Goal: Transaction & Acquisition: Book appointment/travel/reservation

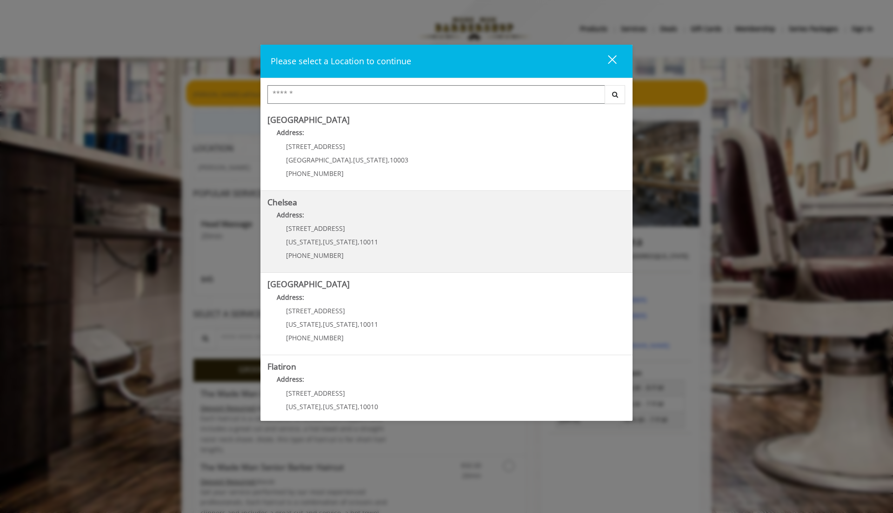
scroll to position [19, 0]
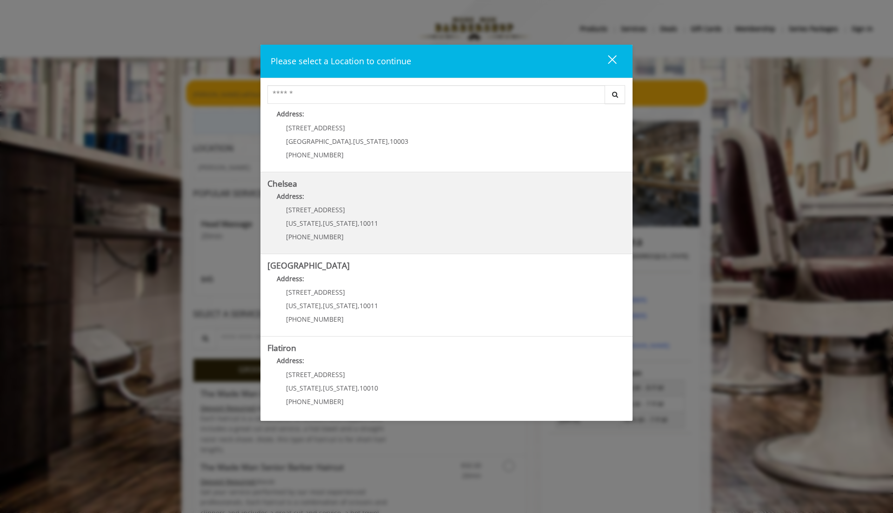
drag, startPoint x: 345, startPoint y: 208, endPoint x: 293, endPoint y: 211, distance: 52.2
click at [293, 211] on p "[STREET_ADDRESS]" at bounding box center [332, 209] width 92 height 7
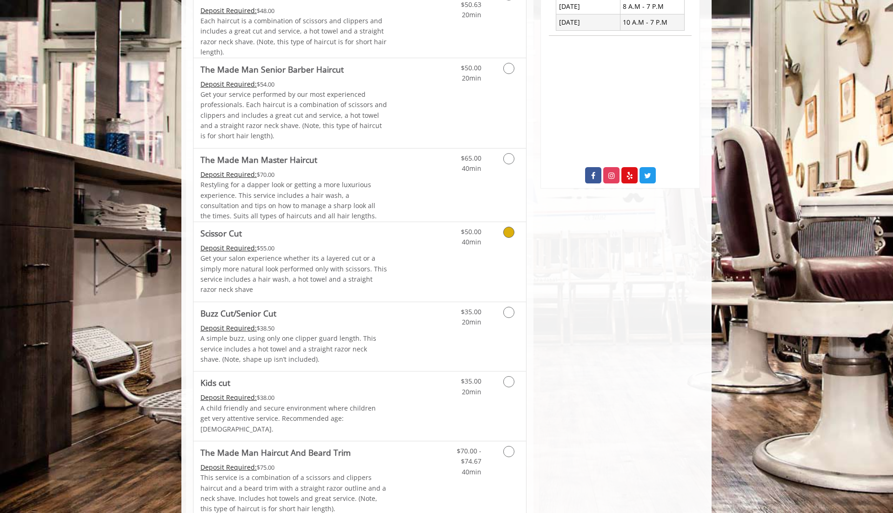
scroll to position [277, 0]
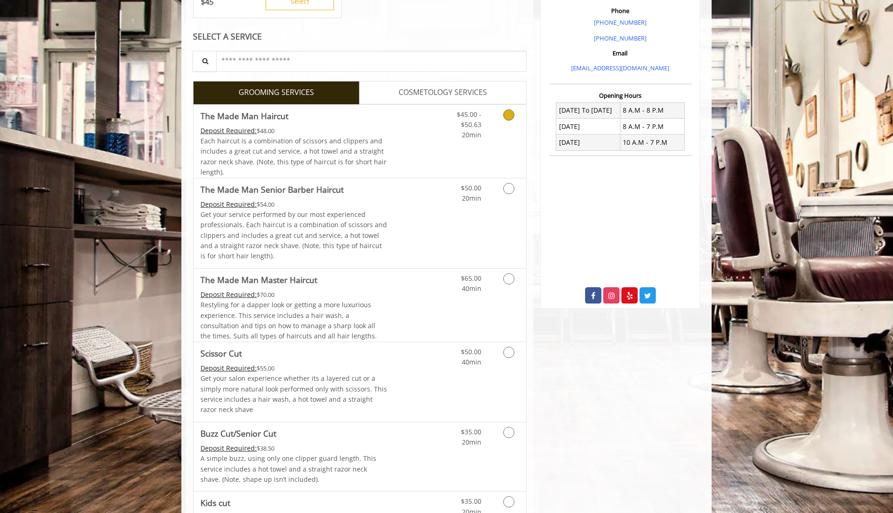
click at [402, 151] on link "Discounted Price" at bounding box center [415, 141] width 55 height 73
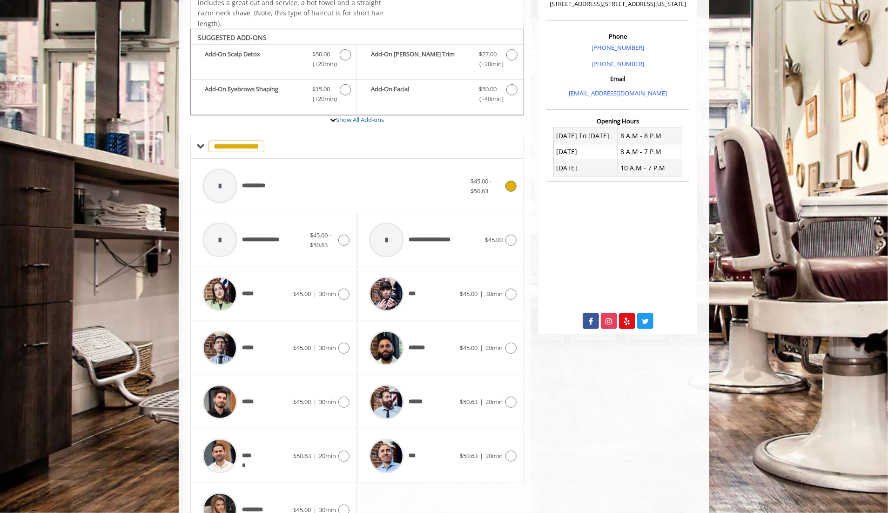
scroll to position [280, 0]
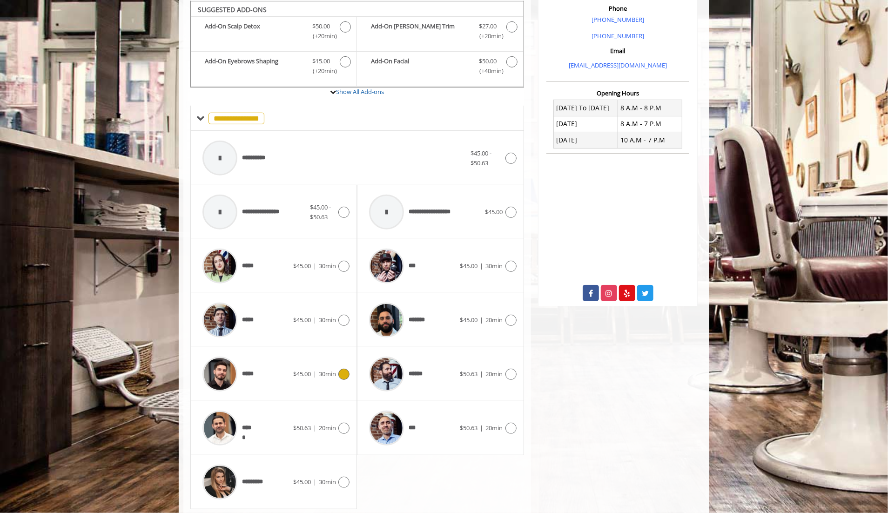
click at [259, 359] on span "*****" at bounding box center [230, 374] width 64 height 44
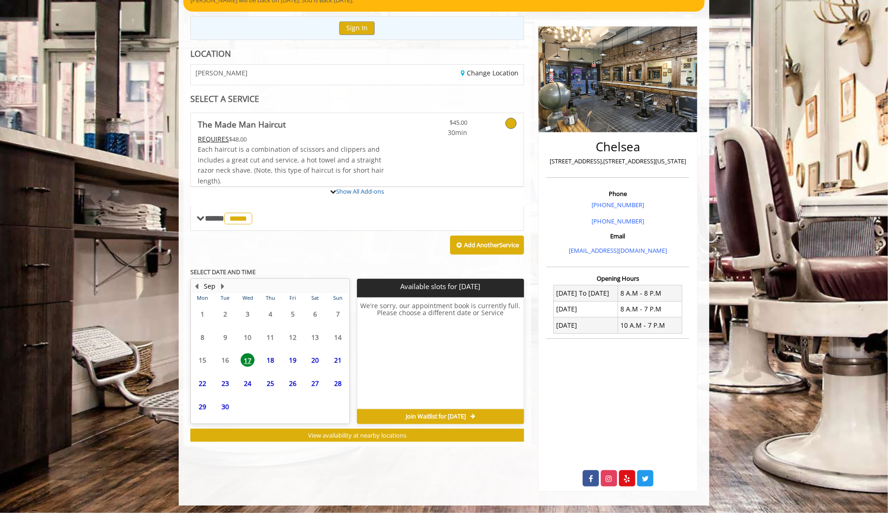
scroll to position [134, 0]
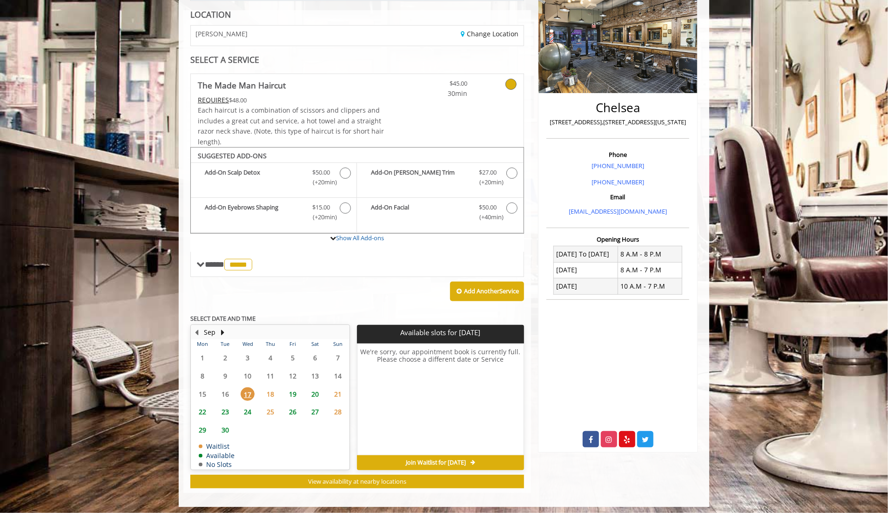
click at [273, 392] on span "18" at bounding box center [270, 393] width 14 height 13
click at [289, 392] on span "19" at bounding box center [293, 393] width 14 height 13
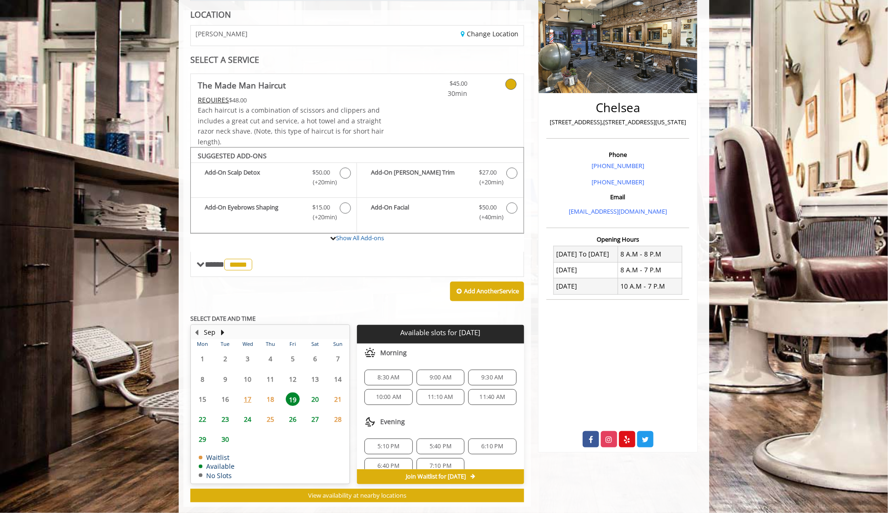
scroll to position [147, 0]
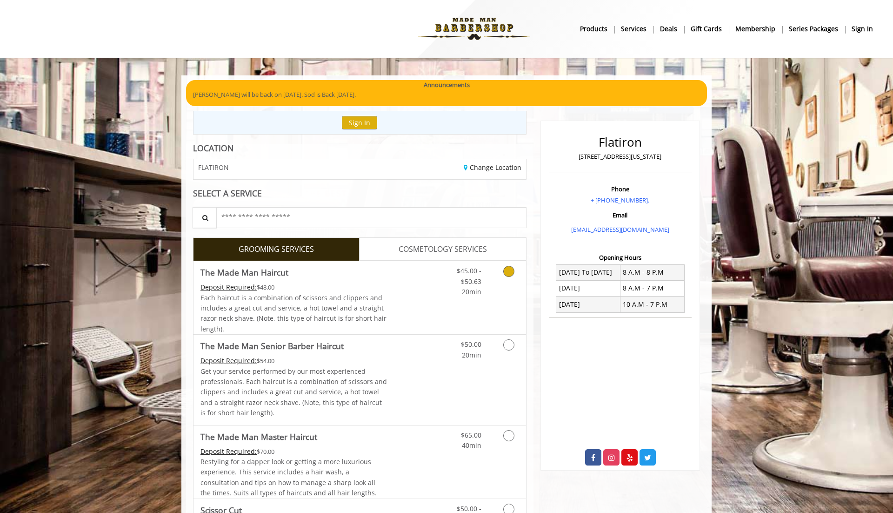
click at [334, 277] on span "The Made Man Haircut" at bounding box center [294, 272] width 187 height 13
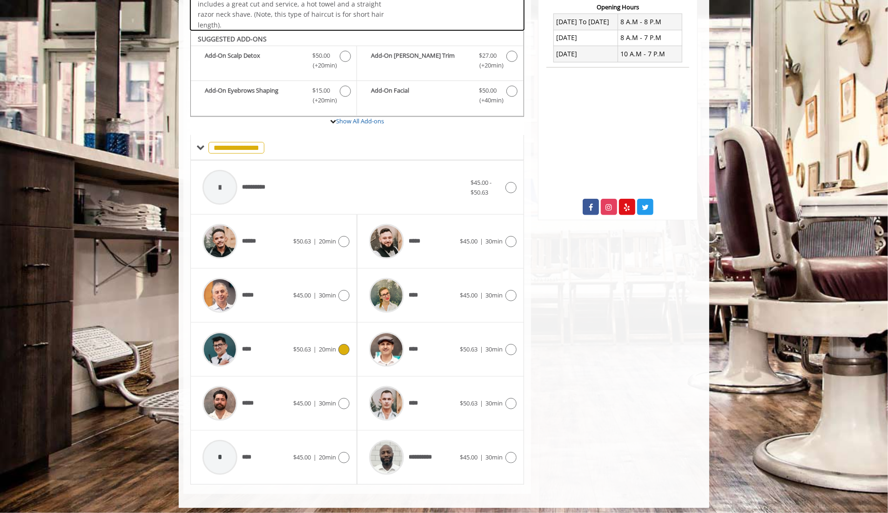
scroll to position [250, 0]
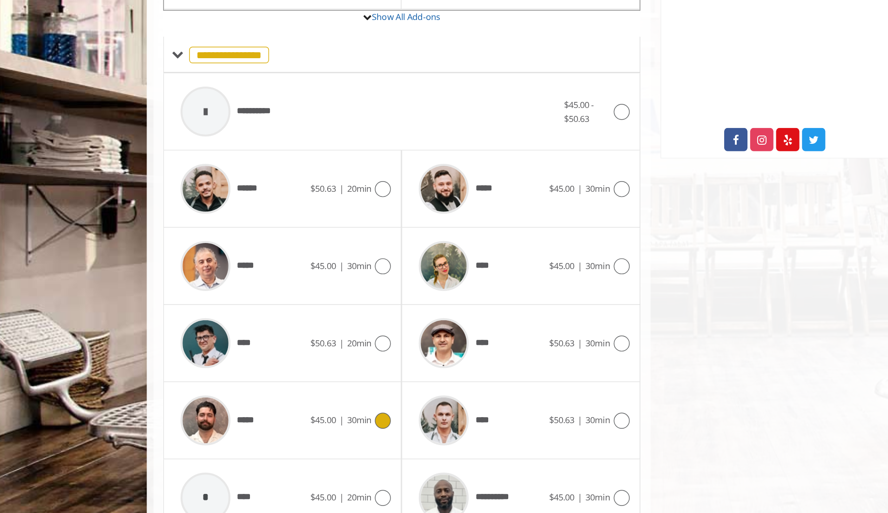
click at [328, 399] on span "30min" at bounding box center [327, 403] width 17 height 8
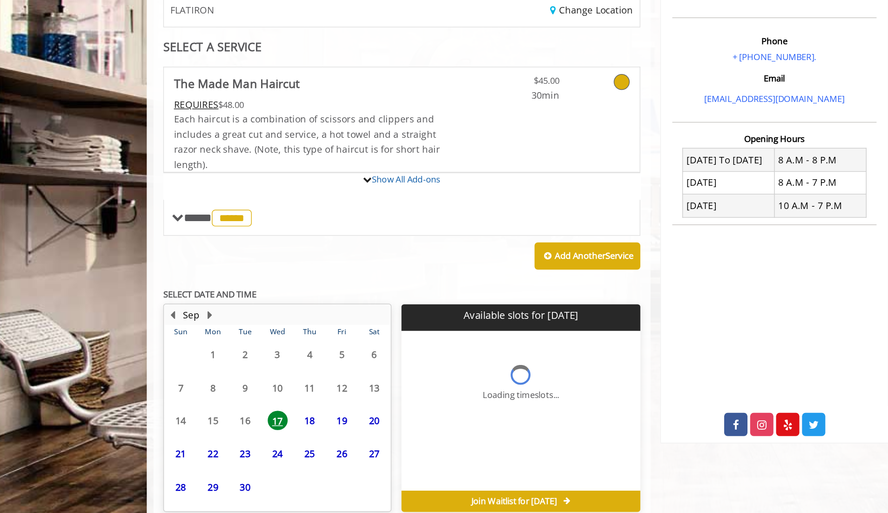
scroll to position [49, 0]
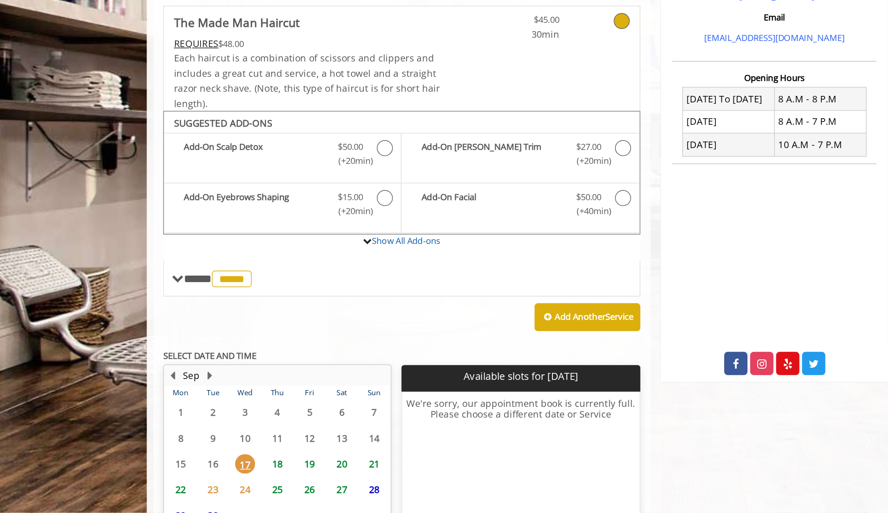
click at [271, 478] on span "18" at bounding box center [270, 478] width 14 height 13
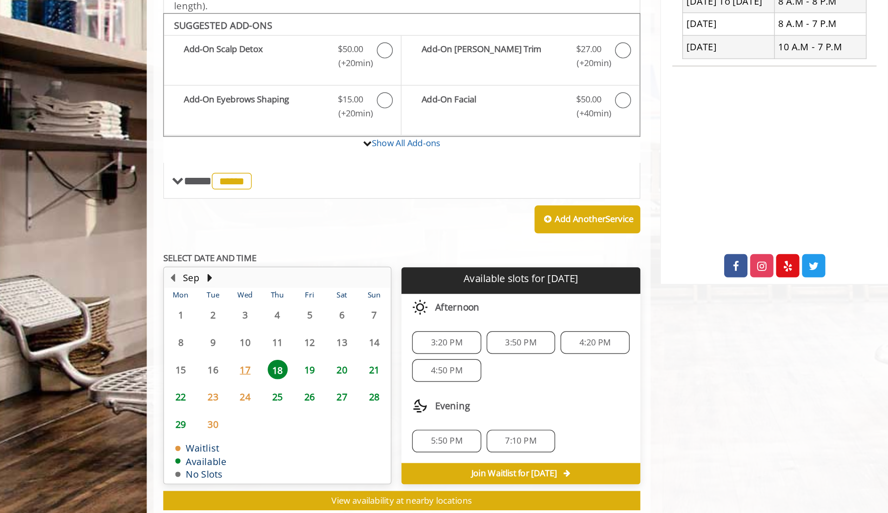
scroll to position [138, 0]
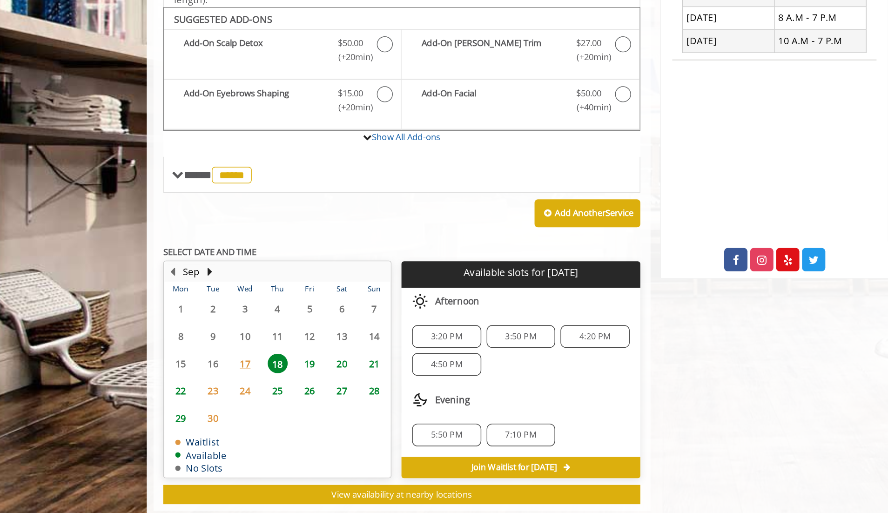
click at [402, 371] on span "3:20 PM" at bounding box center [389, 372] width 40 height 7
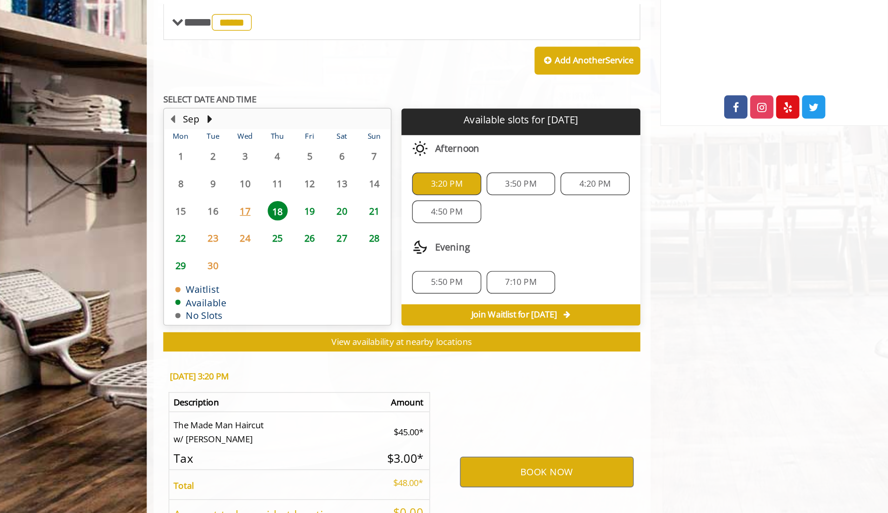
scroll to position [306, 0]
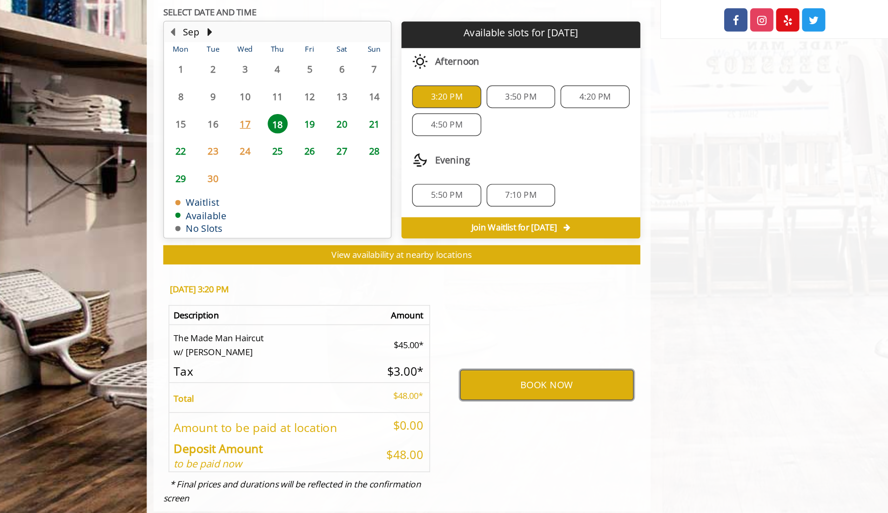
click at [436, 401] on button "BOOK NOW" at bounding box center [458, 406] width 121 height 21
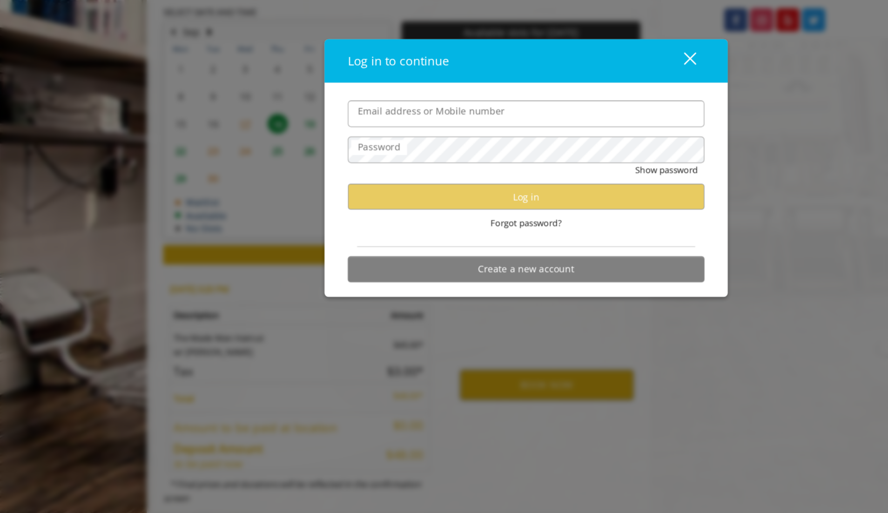
type input "*"
type input "**********"
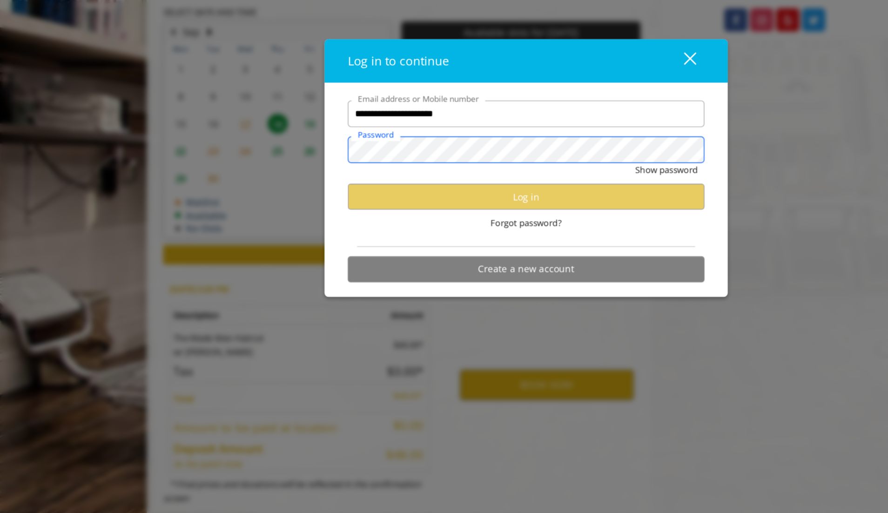
scroll to position [0, 0]
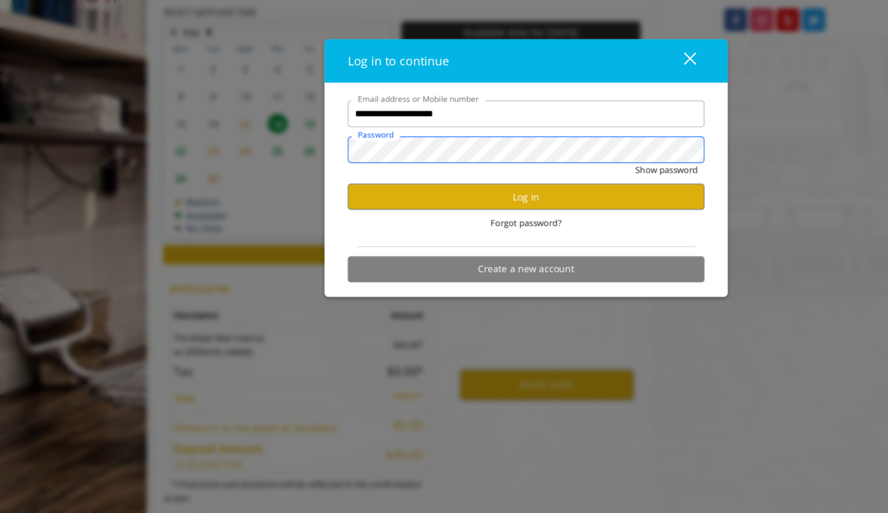
click at [520, 252] on button "Show password" at bounding box center [542, 257] width 44 height 10
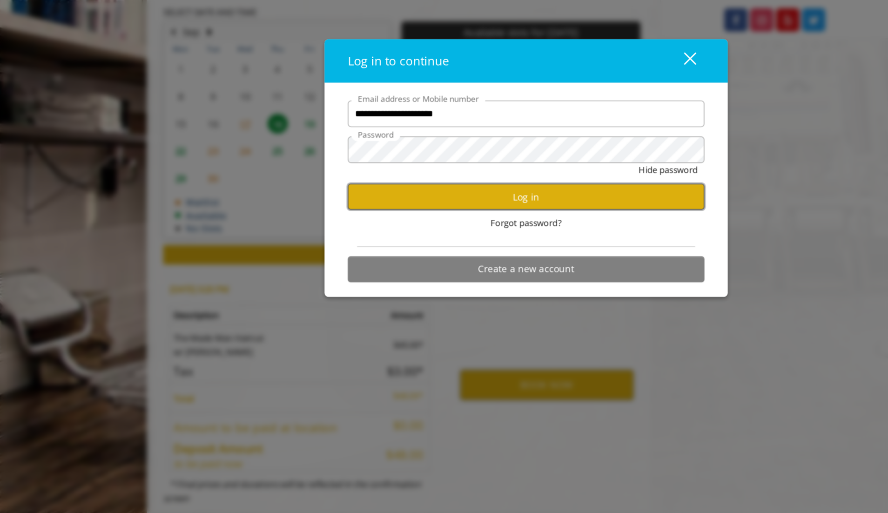
click at [475, 276] on button "Log in" at bounding box center [443, 275] width 249 height 18
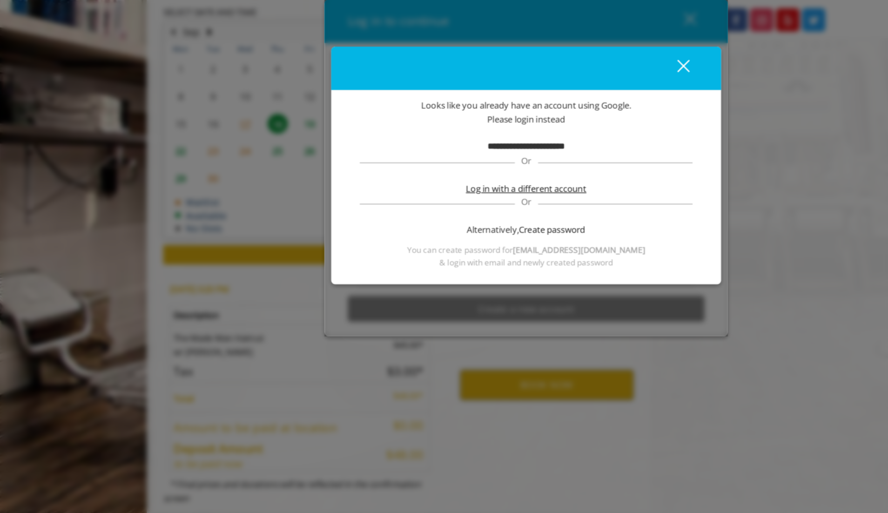
click at [478, 270] on span "Log in with a different account" at bounding box center [444, 269] width 84 height 10
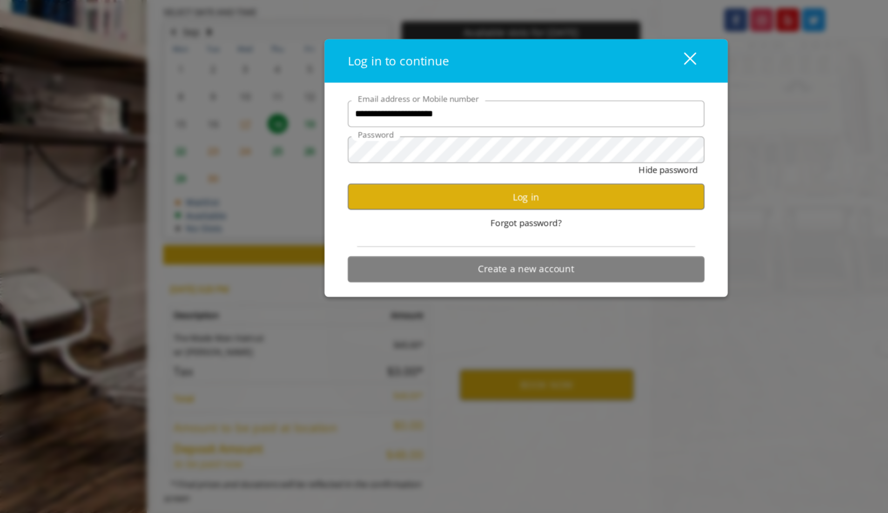
click at [559, 181] on div "close" at bounding box center [552, 180] width 19 height 14
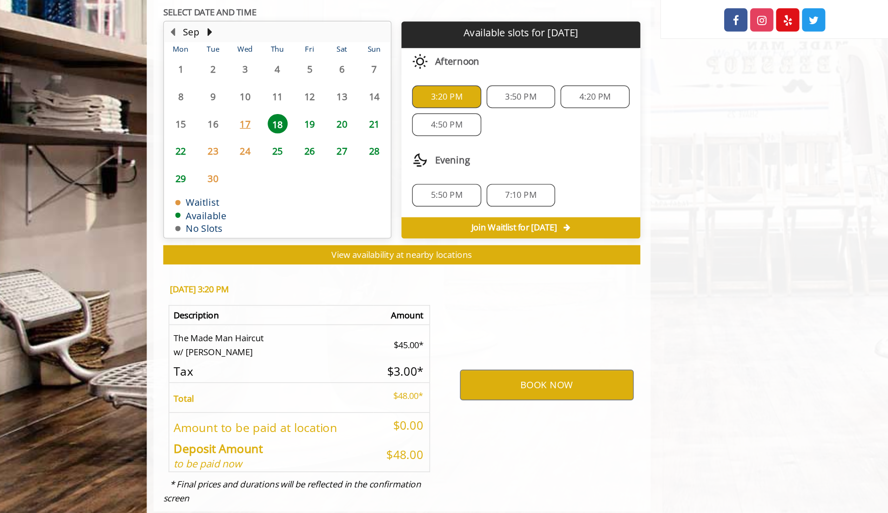
click at [402, 204] on span "3:20 PM" at bounding box center [389, 204] width 40 height 7
click at [457, 408] on button "BOOK NOW" at bounding box center [458, 406] width 121 height 21
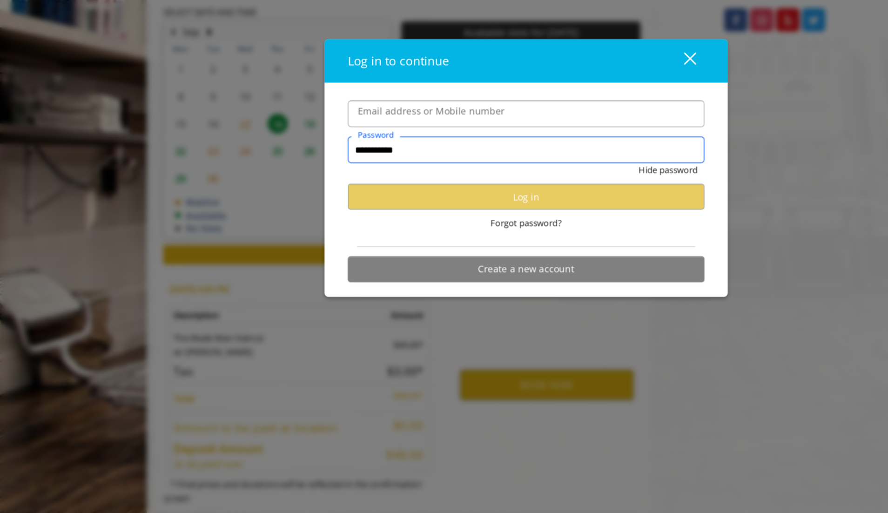
click at [443, 247] on input "**********" at bounding box center [443, 242] width 249 height 19
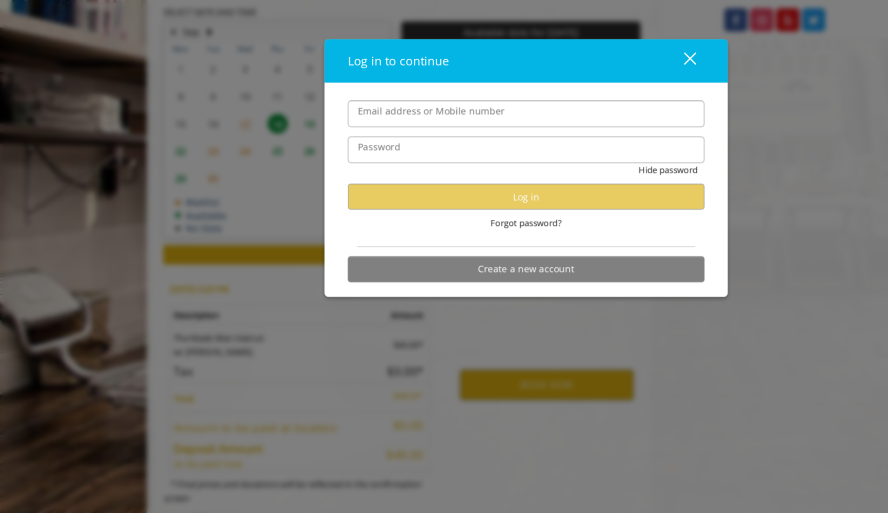
click at [560, 179] on div "close" at bounding box center [552, 180] width 19 height 14
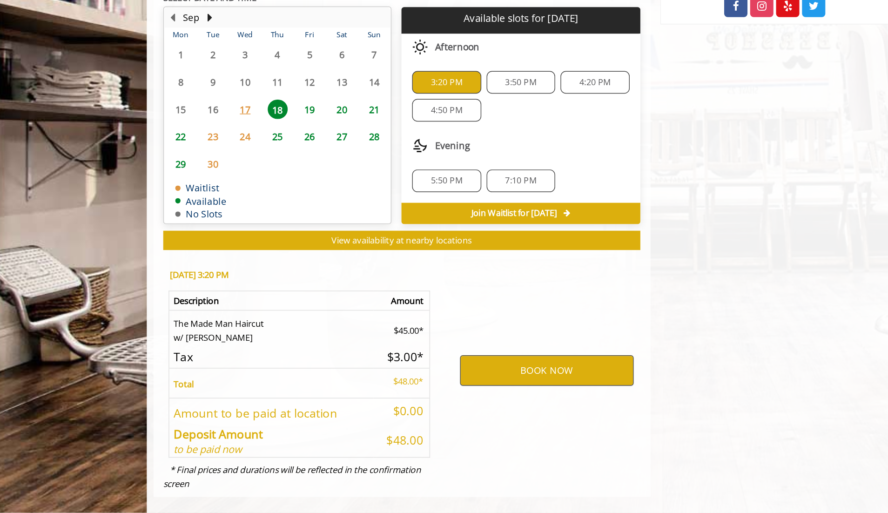
scroll to position [306, 0]
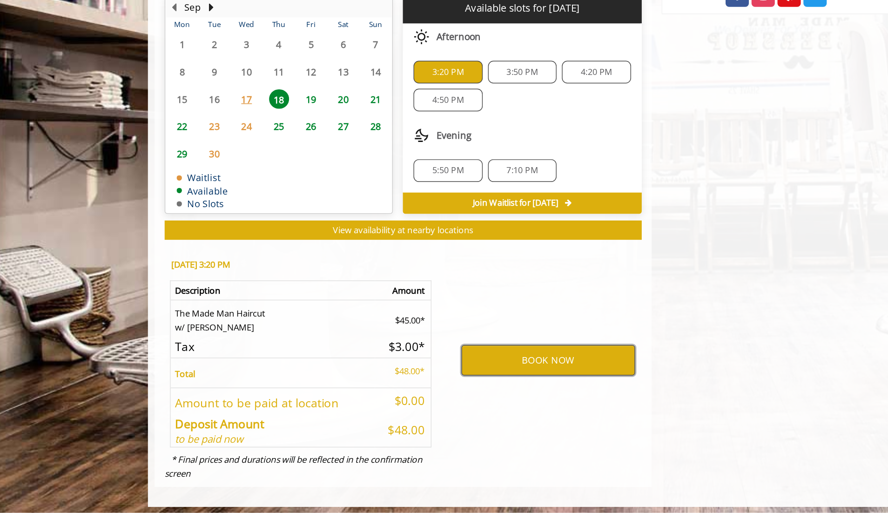
click at [451, 402] on button "BOOK NOW" at bounding box center [458, 405] width 121 height 21
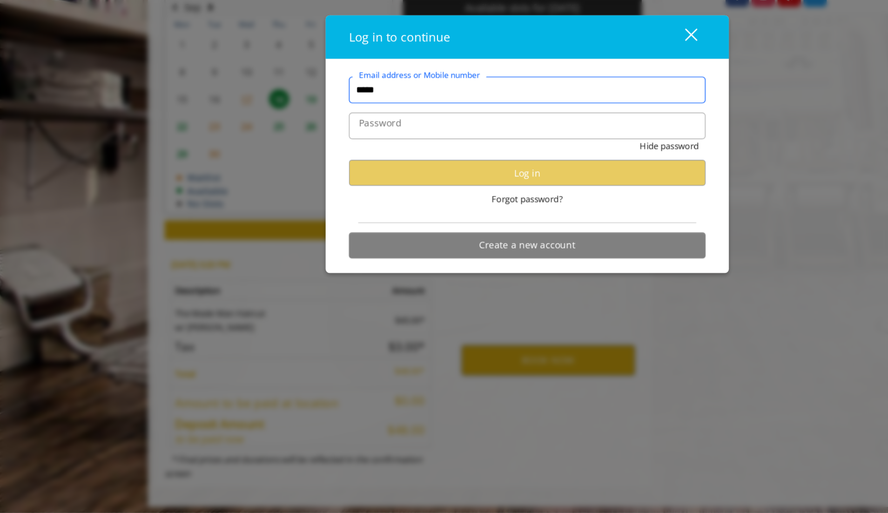
type input "******"
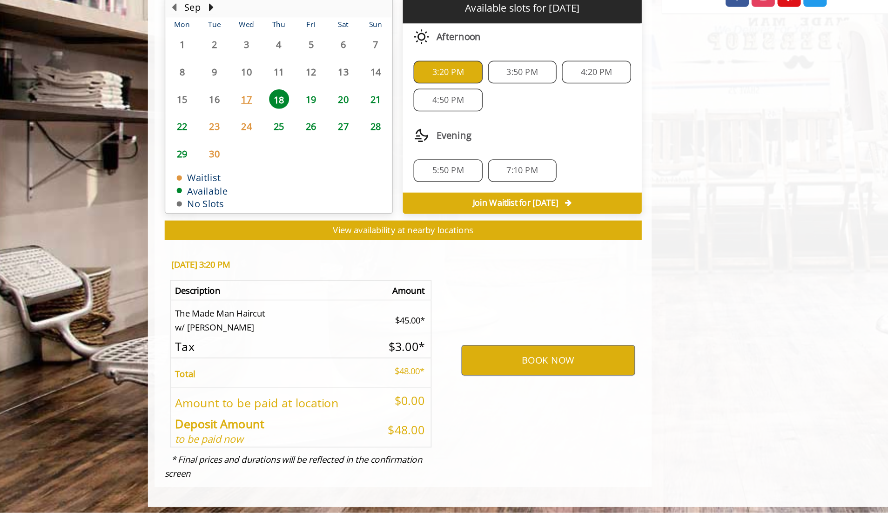
scroll to position [0, 0]
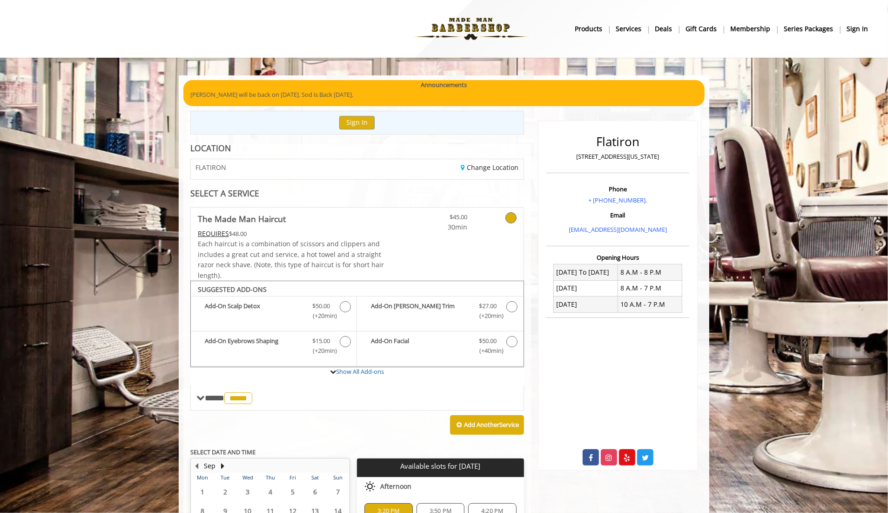
click at [857, 26] on b "sign in" at bounding box center [856, 29] width 21 height 10
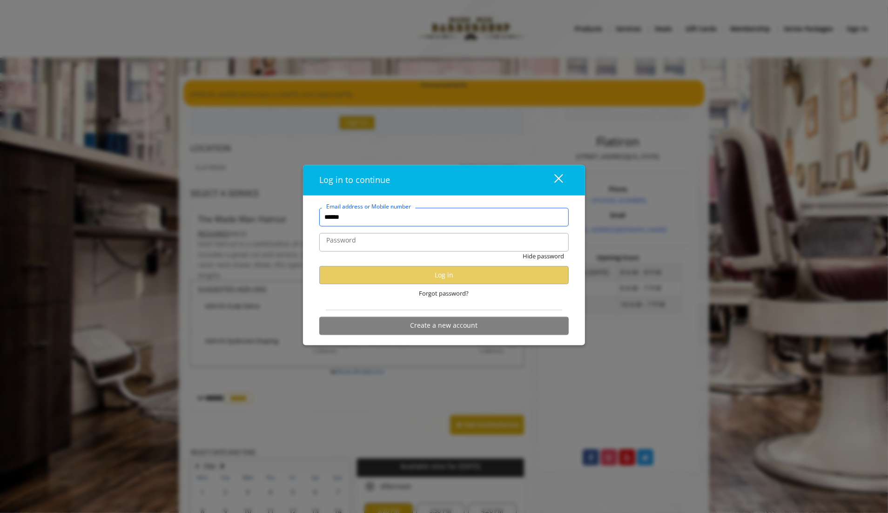
click at [522, 221] on input "******" at bounding box center [443, 217] width 249 height 19
type input "**********"
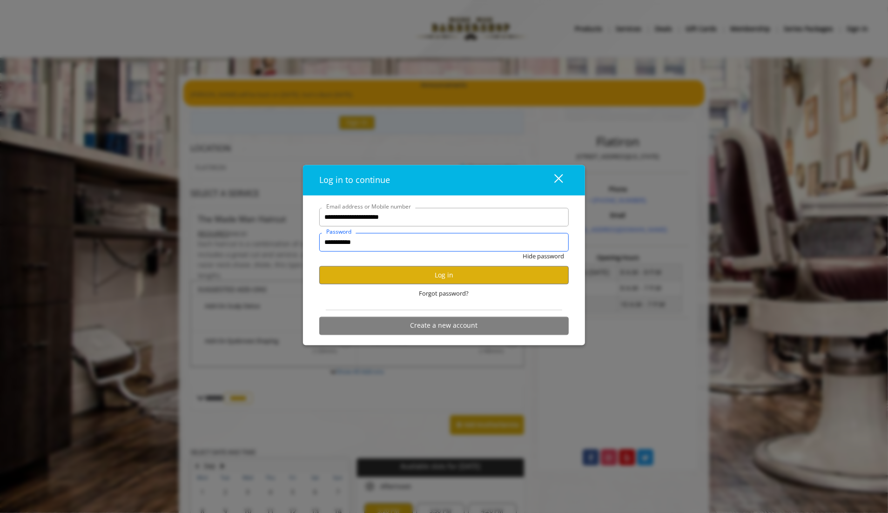
type input "**********"
click at [523, 252] on button "Hide password" at bounding box center [543, 257] width 41 height 10
click at [443, 277] on button "Log in" at bounding box center [443, 275] width 249 height 18
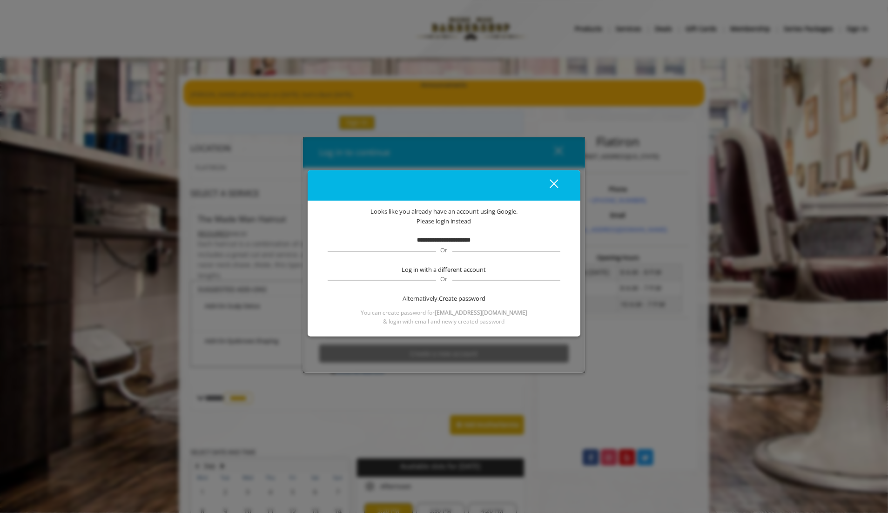
click at [556, 177] on button "close" at bounding box center [548, 185] width 32 height 19
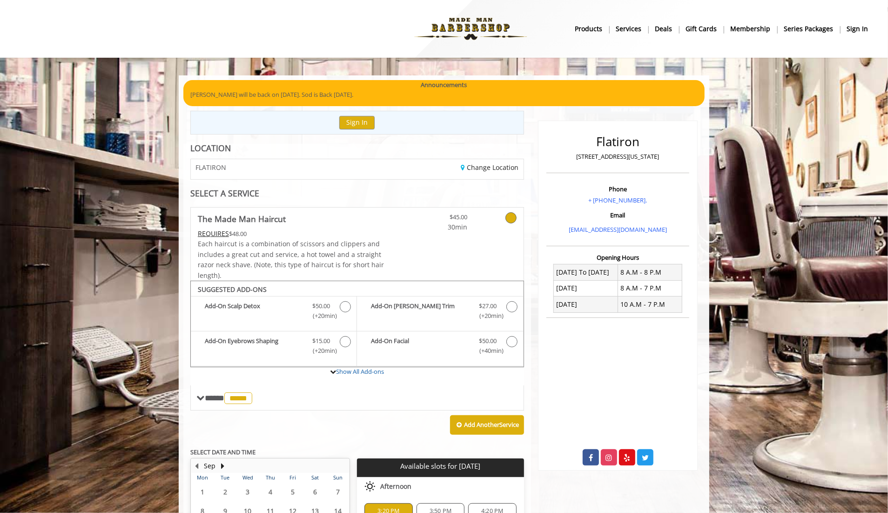
scroll to position [306, 0]
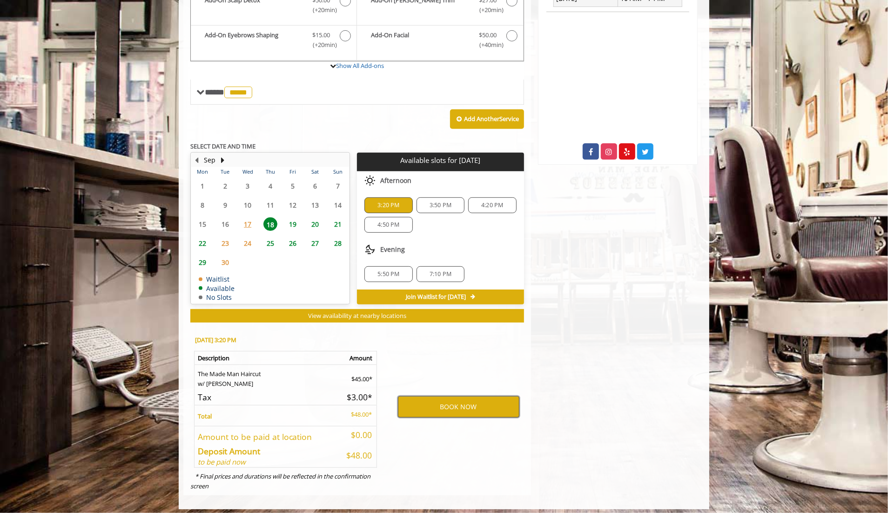
click at [487, 397] on button "BOOK NOW" at bounding box center [458, 406] width 121 height 21
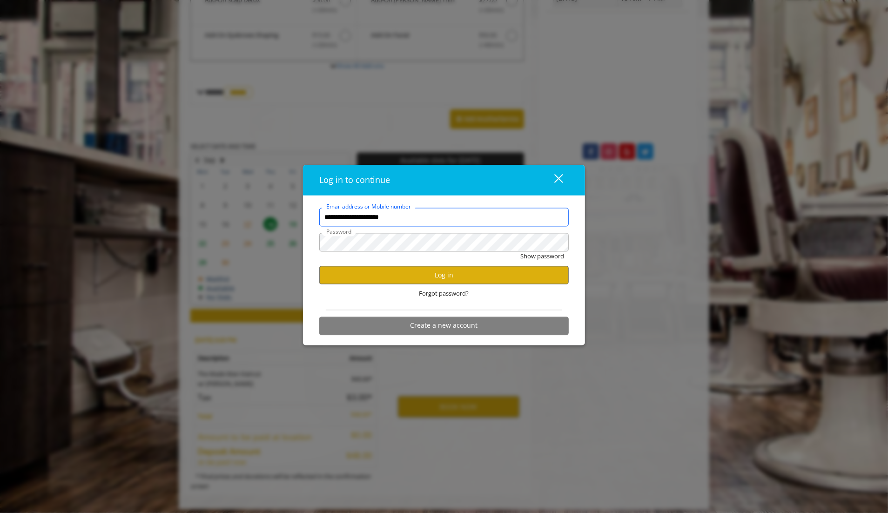
click at [476, 223] on input "**********" at bounding box center [443, 217] width 249 height 19
type input "**********"
click at [520, 252] on button "Show password" at bounding box center [542, 257] width 44 height 10
click at [485, 272] on button "Log in" at bounding box center [443, 275] width 249 height 18
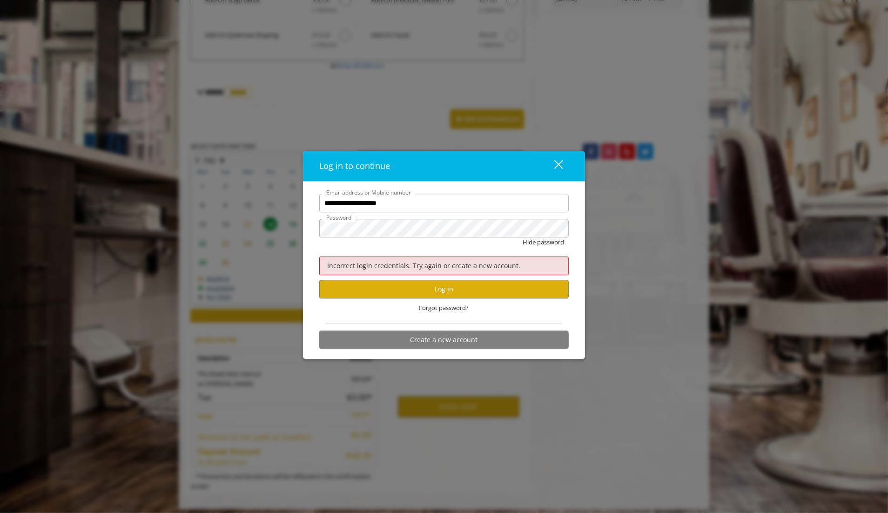
click at [556, 167] on div "close dialog" at bounding box center [558, 164] width 9 height 9
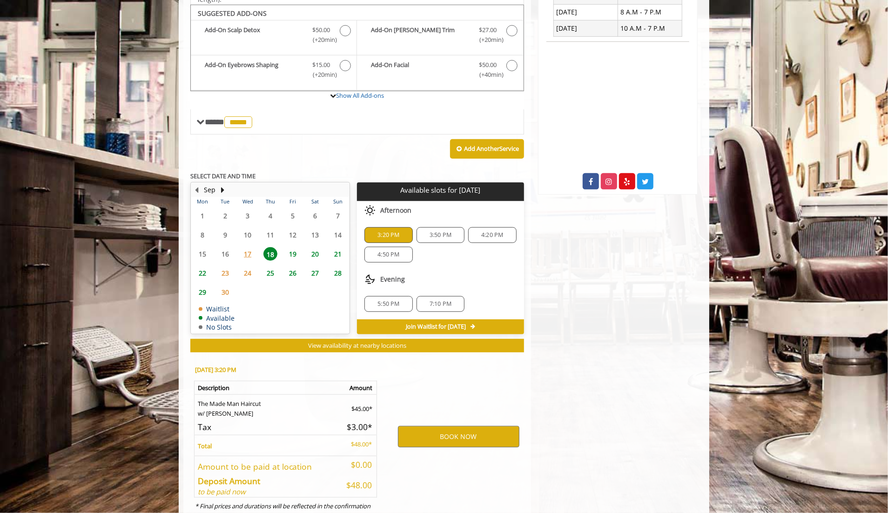
scroll to position [291, 0]
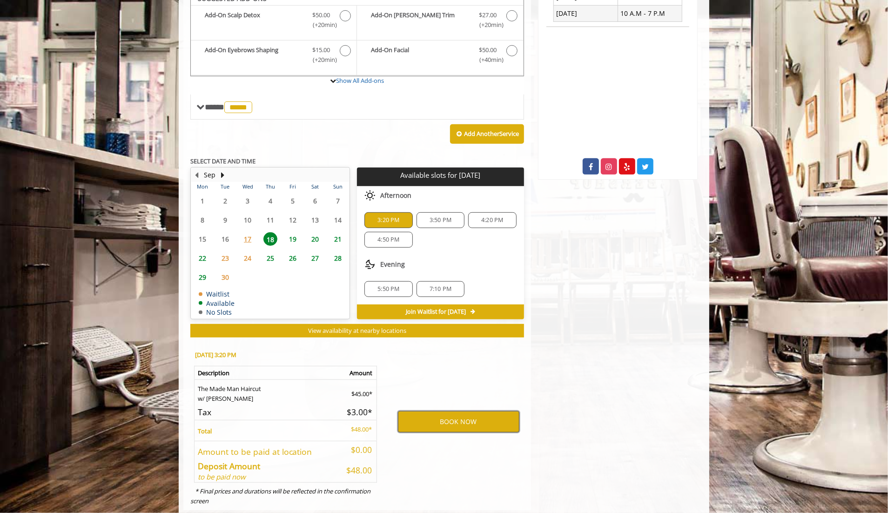
click at [455, 411] on button "BOOK NOW" at bounding box center [458, 421] width 121 height 21
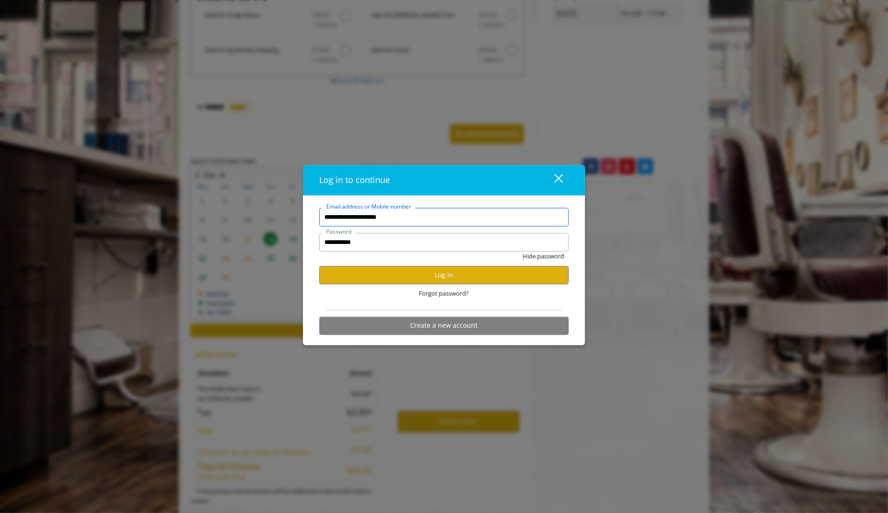
click at [435, 223] on input "**********" at bounding box center [443, 217] width 249 height 19
type input "**********"
click at [429, 269] on button "Log in" at bounding box center [443, 275] width 249 height 18
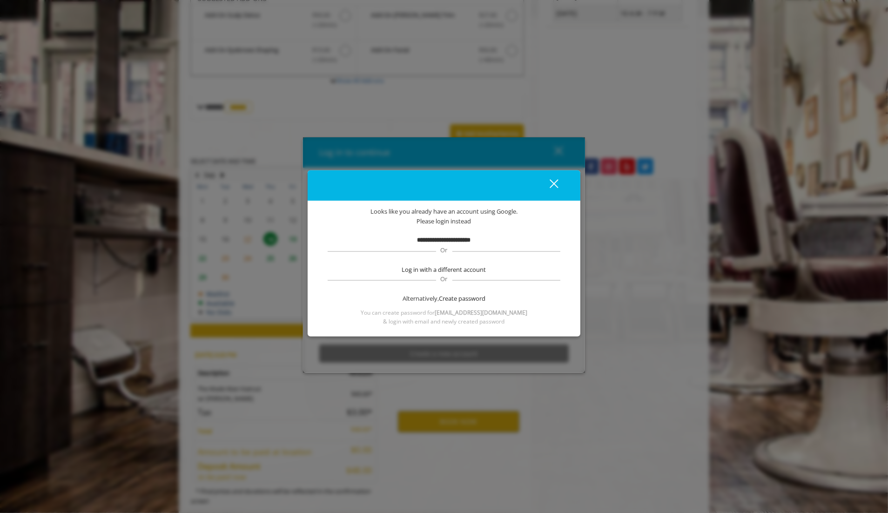
click at [429, 269] on span "Log in with a different account" at bounding box center [444, 269] width 84 height 10
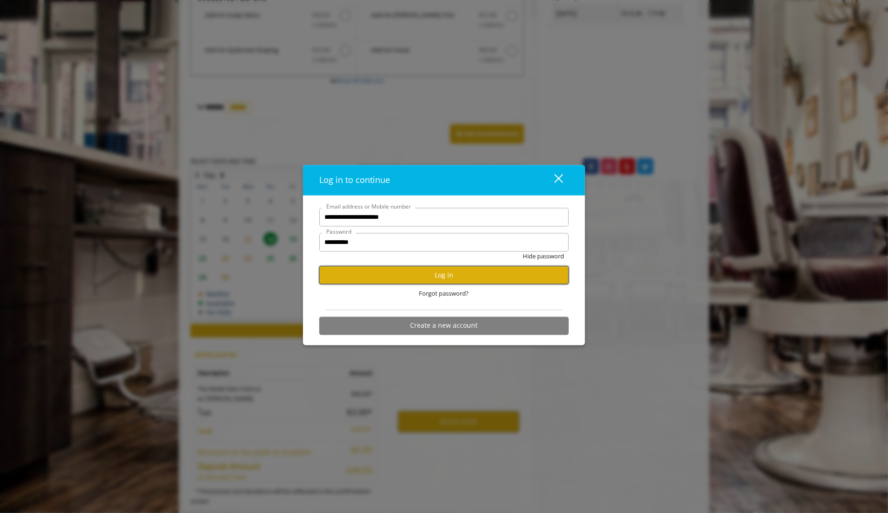
click at [437, 268] on button "Log in" at bounding box center [443, 275] width 249 height 18
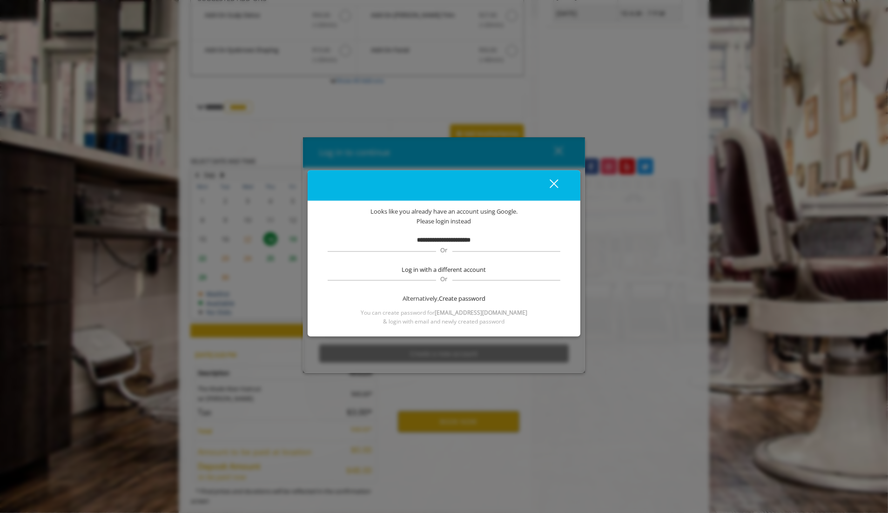
click at [446, 237] on b "**********" at bounding box center [444, 239] width 54 height 6
click at [446, 219] on span "Please login instead" at bounding box center [444, 221] width 54 height 10
click at [429, 226] on div "**********" at bounding box center [444, 266] width 245 height 119
click at [442, 218] on span "Please login instead" at bounding box center [444, 221] width 54 height 10
click at [513, 222] on div "Please login instead" at bounding box center [444, 221] width 245 height 10
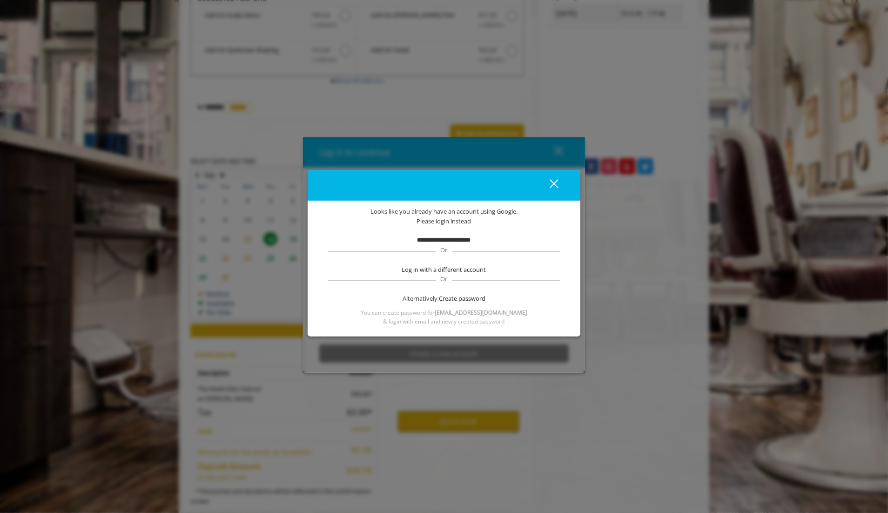
click at [423, 300] on div "Alternatively, Create password" at bounding box center [443, 299] width 235 height 10
click at [452, 299] on span "Create password" at bounding box center [462, 299] width 47 height 10
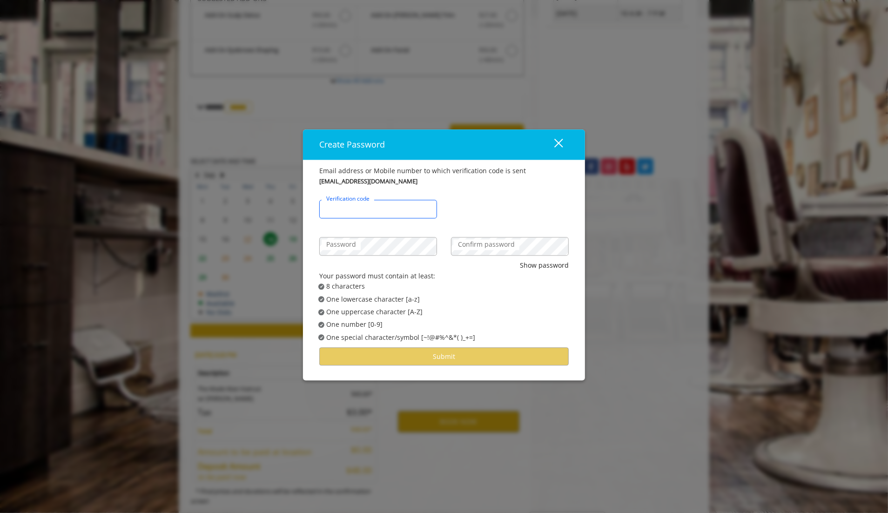
click at [377, 218] on input "Verification code" at bounding box center [378, 209] width 118 height 19
paste input "******"
type input "******"
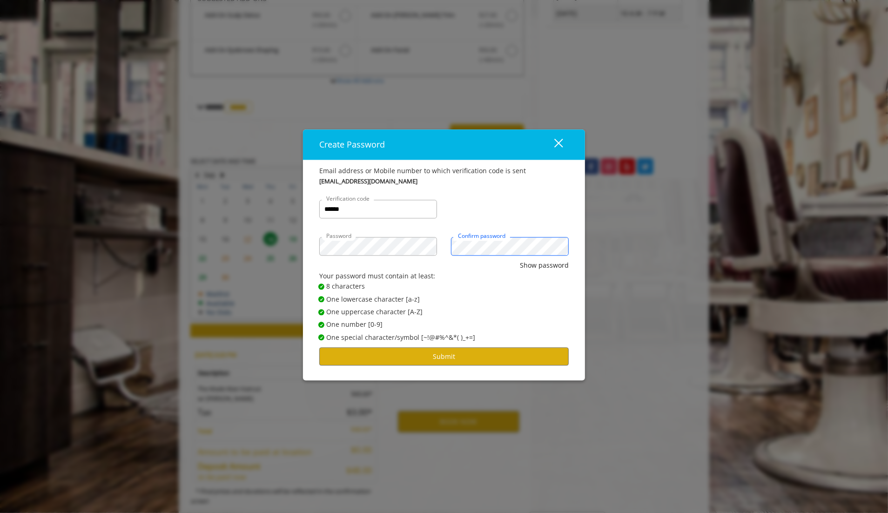
click at [520, 261] on button "Show password" at bounding box center [544, 266] width 49 height 10
click at [424, 360] on button "Submit" at bounding box center [443, 357] width 249 height 18
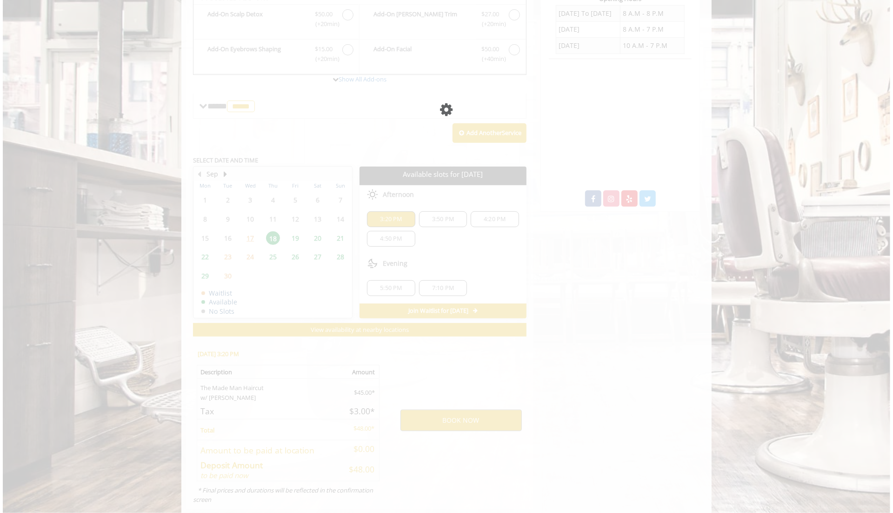
scroll to position [0, 0]
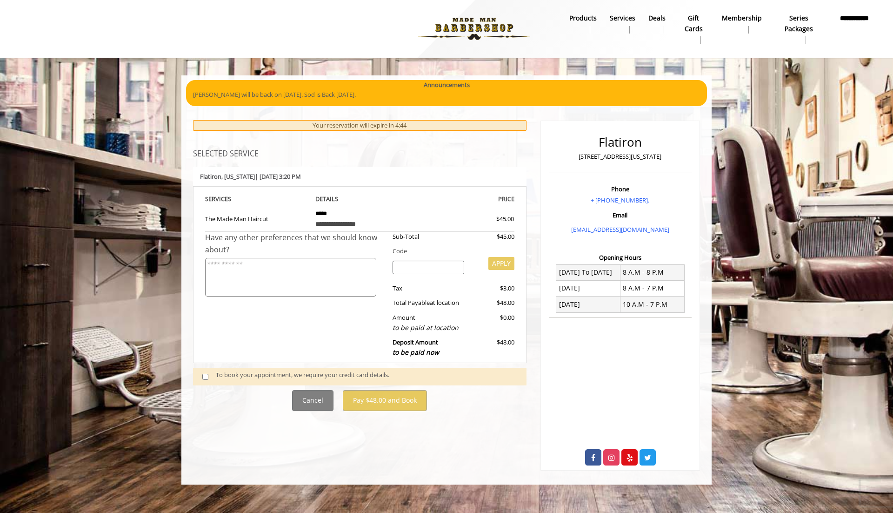
click at [291, 376] on div "To book your appointment, we require your credit card details." at bounding box center [367, 376] width 302 height 13
click at [202, 376] on span at bounding box center [208, 376] width 27 height 13
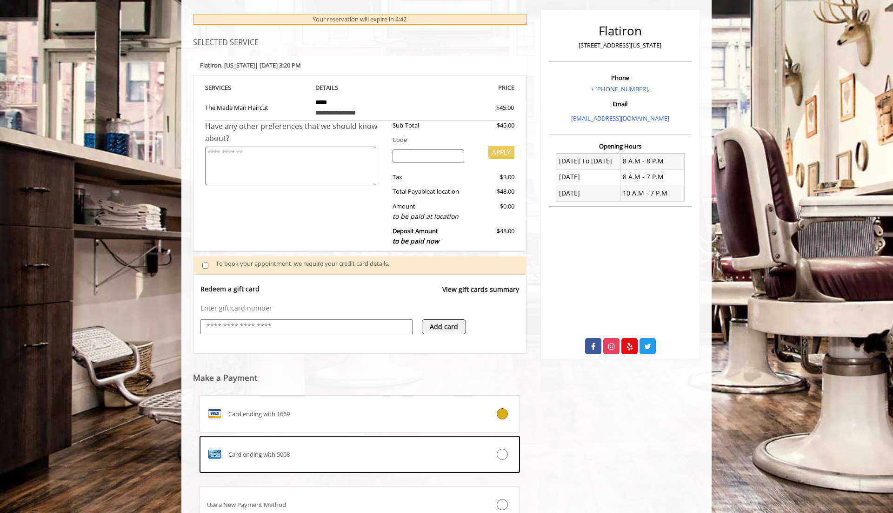
scroll to position [187, 0]
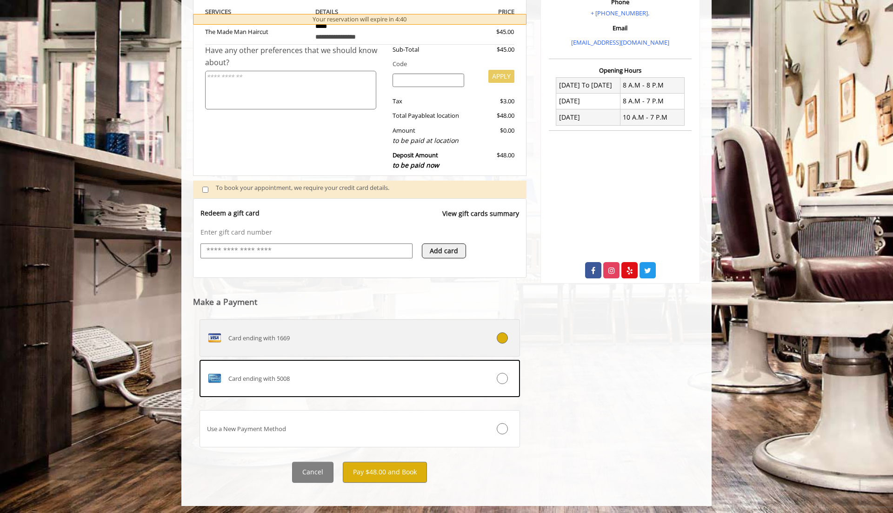
click at [406, 344] on label "Card ending with 1669" at bounding box center [360, 337] width 321 height 37
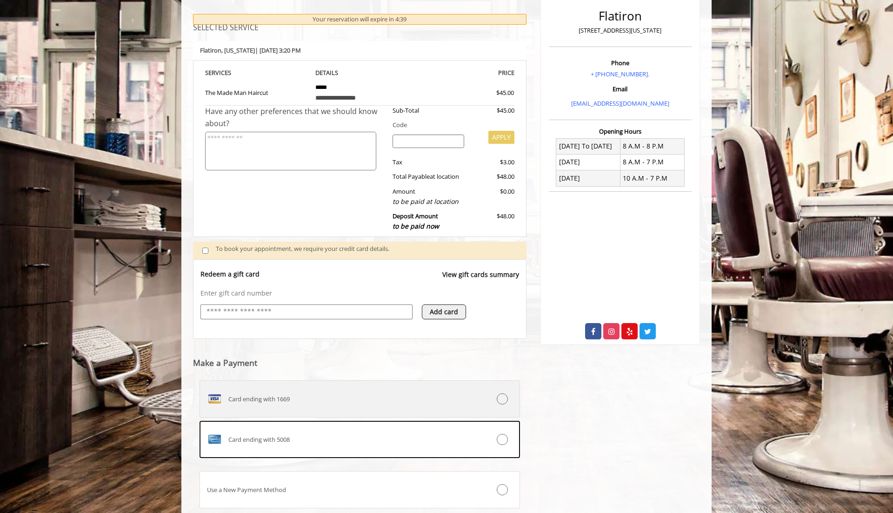
click at [431, 406] on label "Card ending with 1669" at bounding box center [360, 398] width 321 height 37
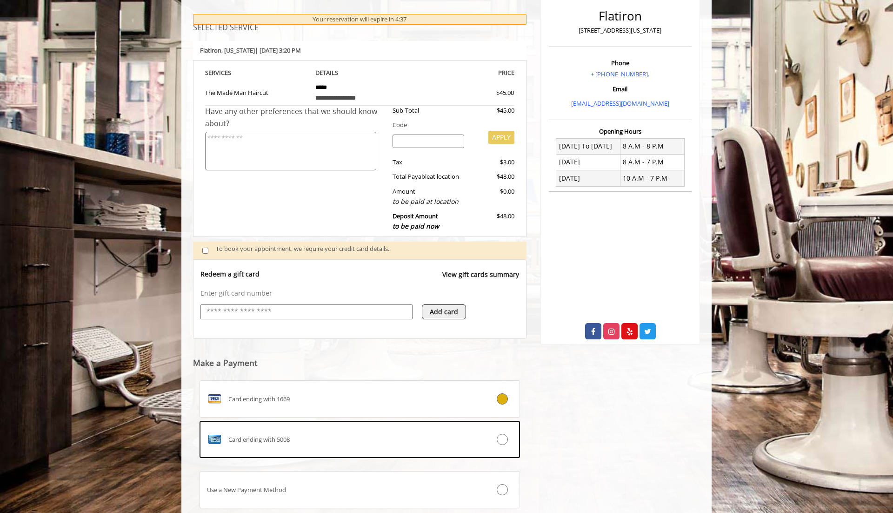
scroll to position [187, 0]
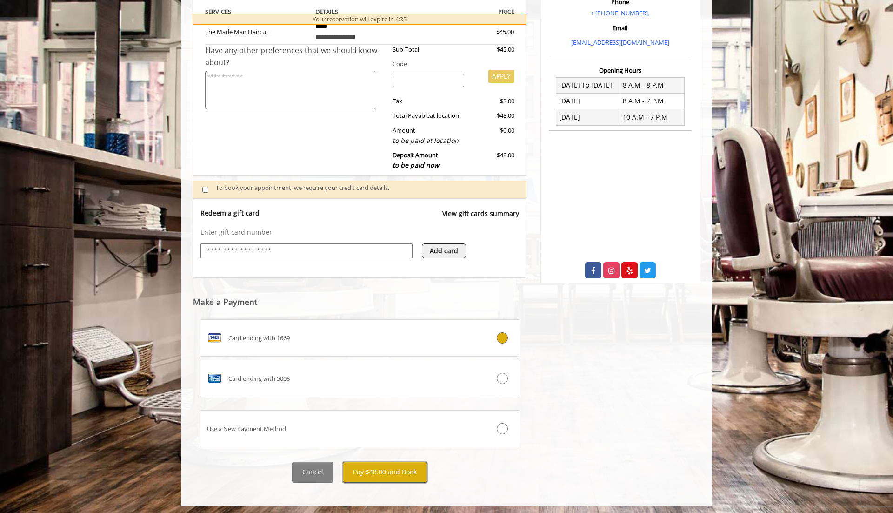
click at [417, 469] on button "Pay $48.00 and Book" at bounding box center [385, 472] width 84 height 21
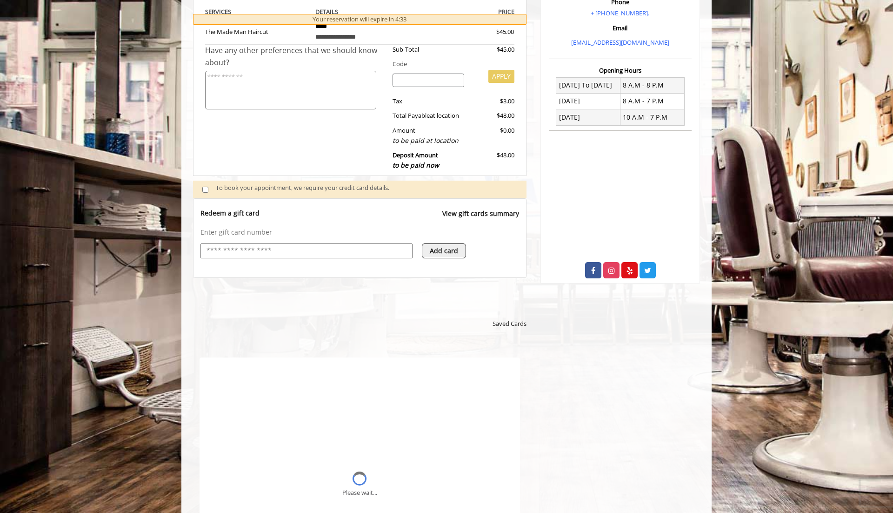
scroll to position [0, 0]
